Goal: Task Accomplishment & Management: Complete application form

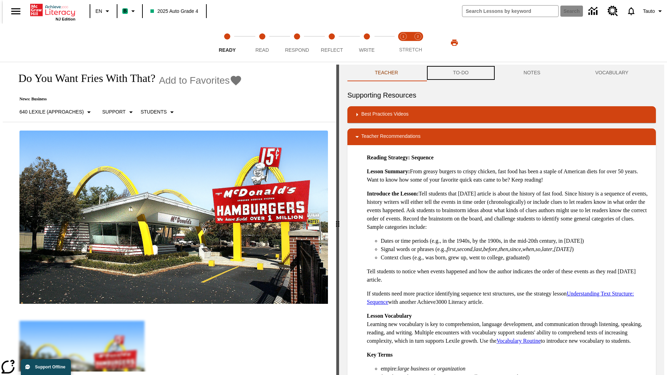
click at [460, 73] on button "TO-DO" at bounding box center [461, 73] width 71 height 17
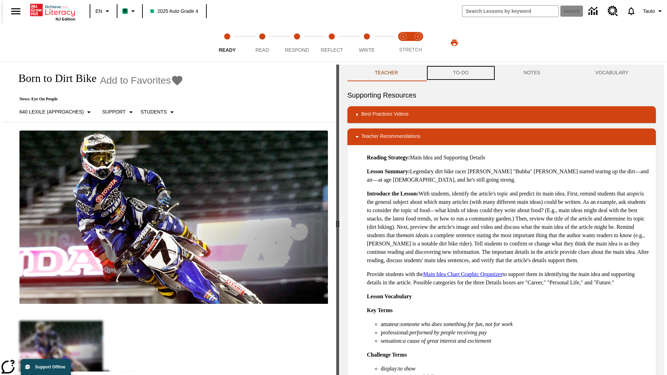
click at [460, 73] on button "TO-DO" at bounding box center [461, 73] width 71 height 17
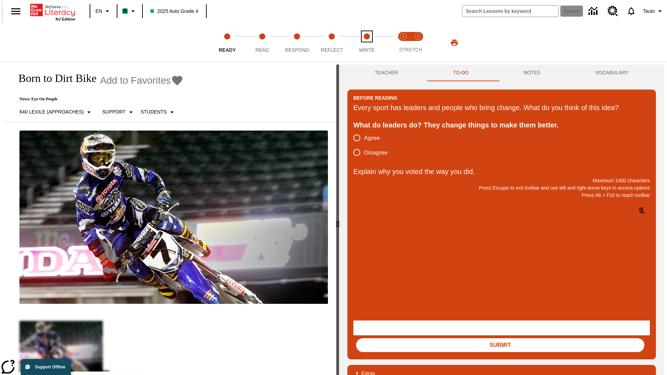
click at [367, 43] on span "Write" at bounding box center [367, 47] width 16 height 13
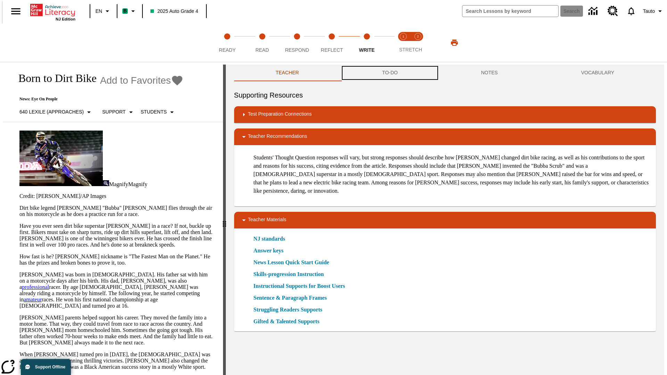
scroll to position [0, 0]
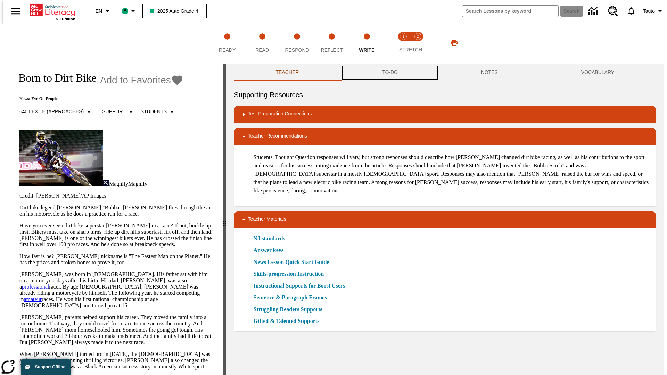
click at [390, 73] on button "TO-DO" at bounding box center [390, 72] width 99 height 17
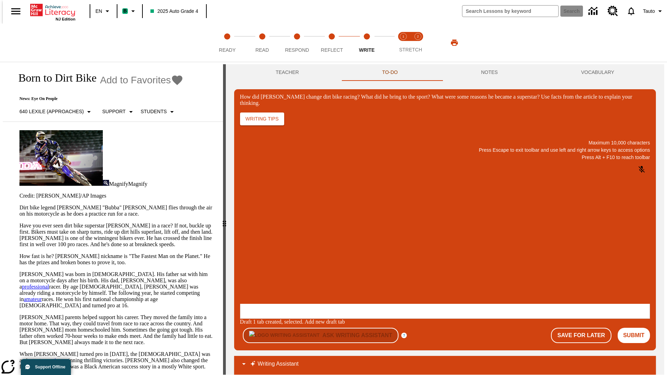
scroll to position [0, 0]
click at [341, 260] on p "One change Stewart brought to dirt bike racing was…" at bounding box center [292, 262] width 99 height 13
click at [254, 232] on span "Copy" at bounding box center [248, 234] width 11 height 5
click at [341, 260] on p "How did Stewart change dirt bike racing? What did he bring to the sport? What w…" at bounding box center [292, 259] width 99 height 6
click at [254, 232] on span "Copy" at bounding box center [248, 234] width 11 height 5
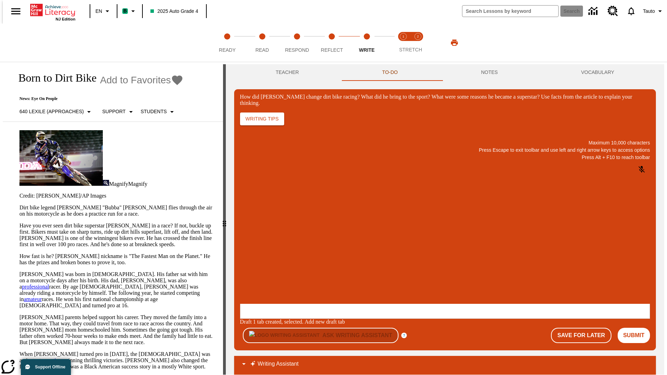
click at [341, 260] on p "How did Stewart change dirt bike racing? What did he bring to the sport? What w…" at bounding box center [292, 259] width 99 height 6
